Goal: Information Seeking & Learning: Learn about a topic

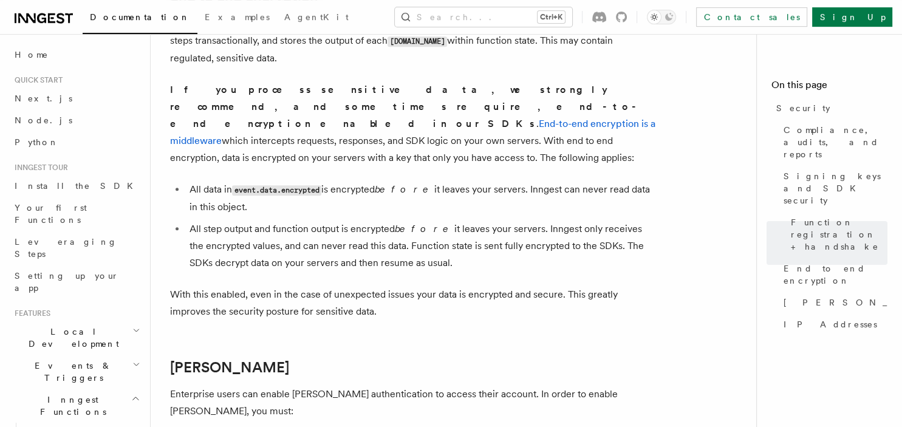
scroll to position [1026, 0]
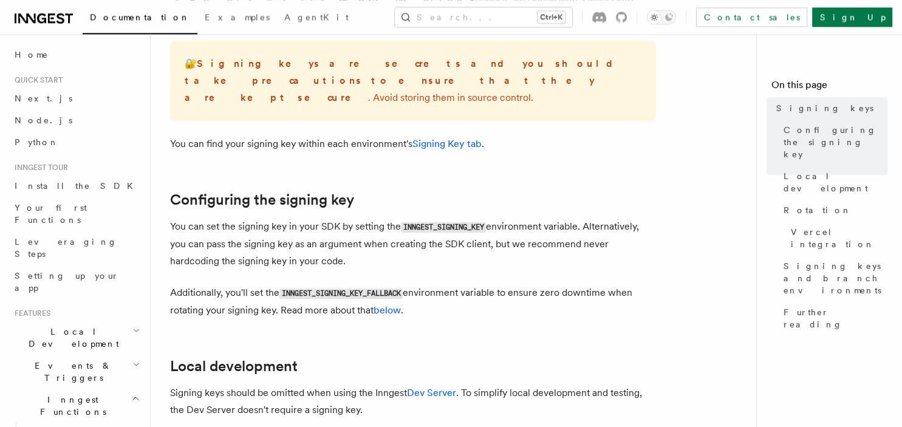
scroll to position [298, 0]
click at [438, 137] on link "Signing Key tab" at bounding box center [447, 143] width 69 height 12
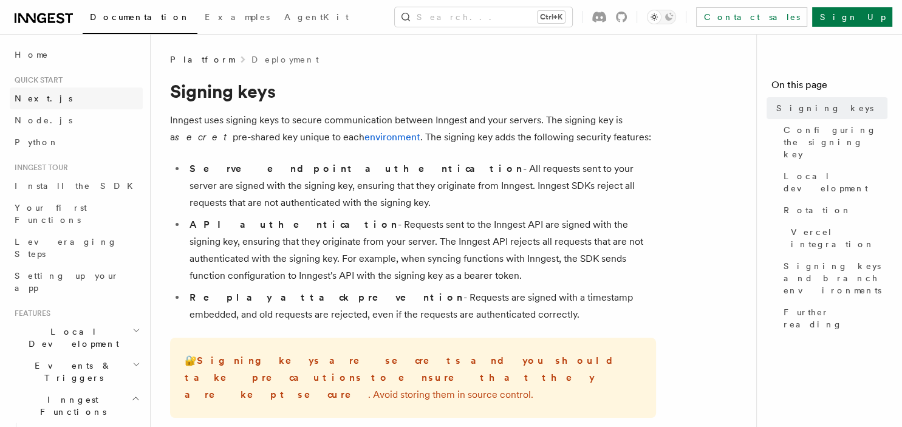
click at [52, 100] on link "Next.js" at bounding box center [76, 98] width 133 height 22
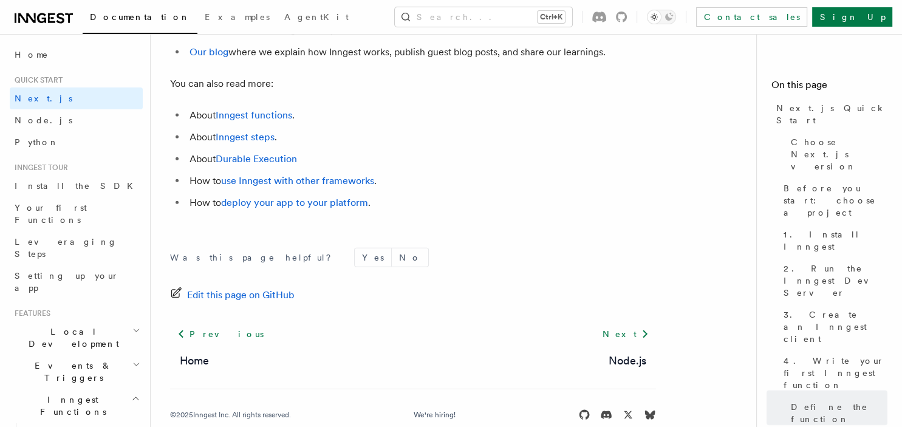
scroll to position [7767, 0]
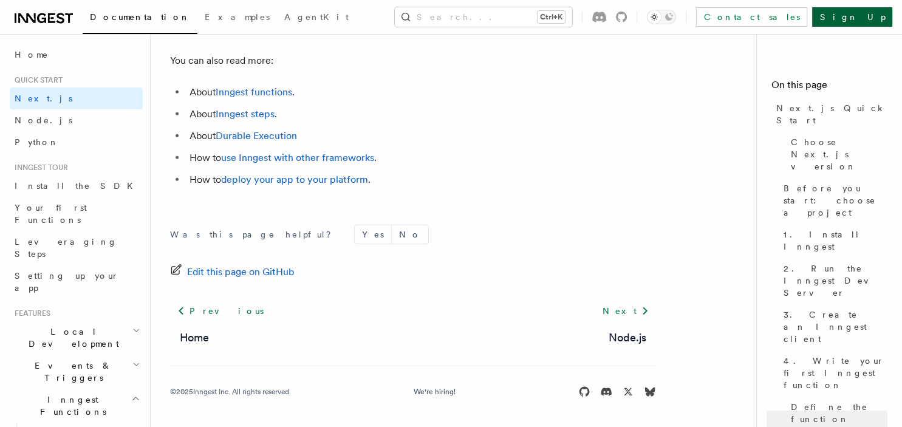
click at [866, 20] on link "Sign Up" at bounding box center [852, 16] width 80 height 19
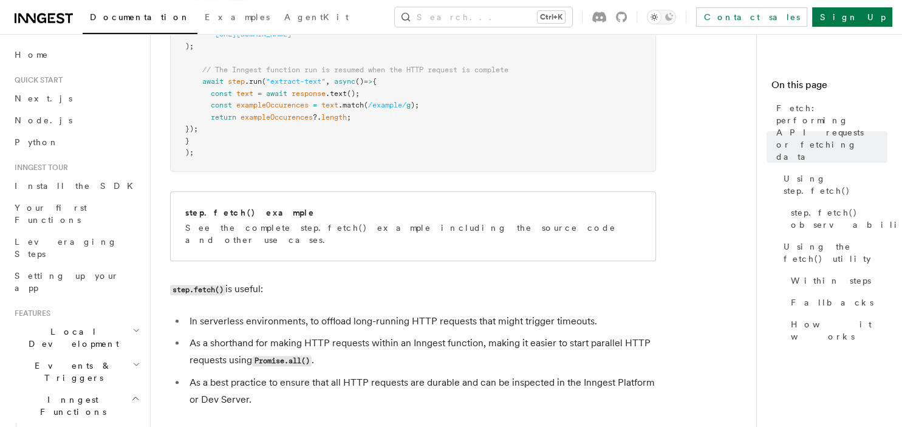
scroll to position [637, 0]
